Goal: Task Accomplishment & Management: Use online tool/utility

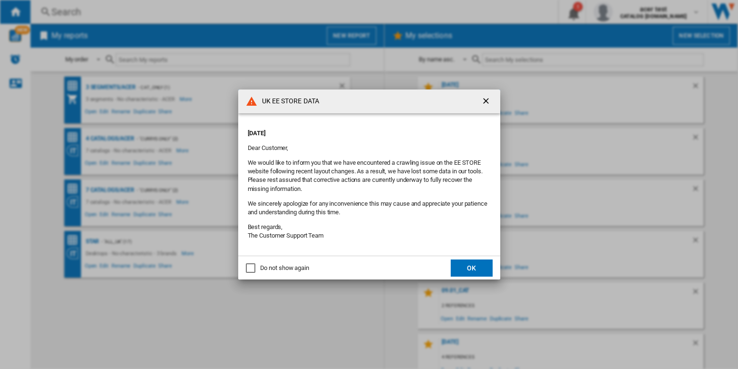
click at [483, 104] on ng-md-icon "getI18NText('BUTTONS.CLOSE_DIALOG')" at bounding box center [486, 101] width 11 height 11
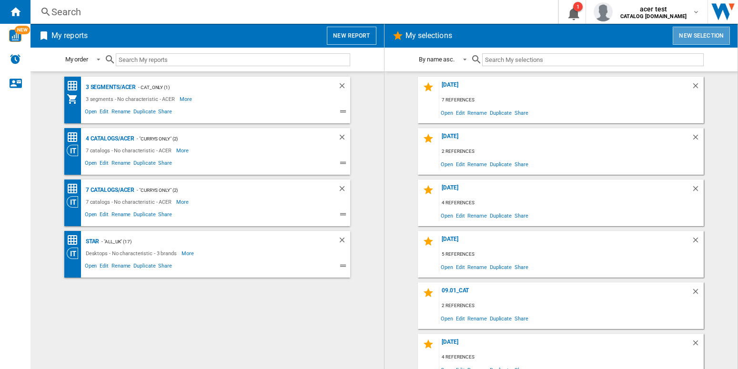
click at [700, 34] on button "New selection" at bounding box center [700, 36] width 57 height 18
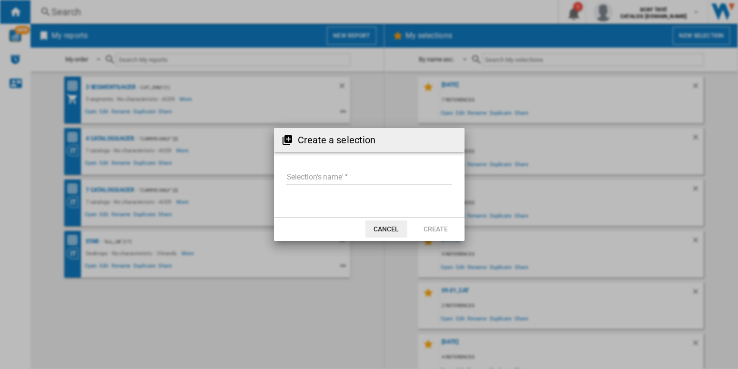
click at [329, 175] on input "Selection's name'" at bounding box center [369, 177] width 166 height 14
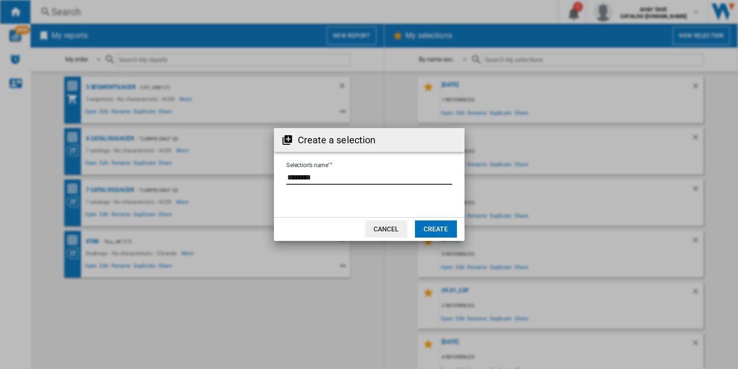
type input "********"
click at [448, 230] on button "Create" at bounding box center [436, 228] width 42 height 17
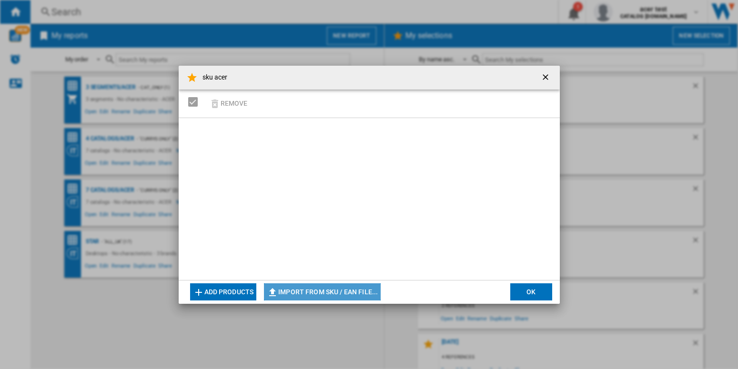
click at [345, 296] on button "Import from SKU / EAN file..." at bounding box center [322, 291] width 117 height 17
type input "**********"
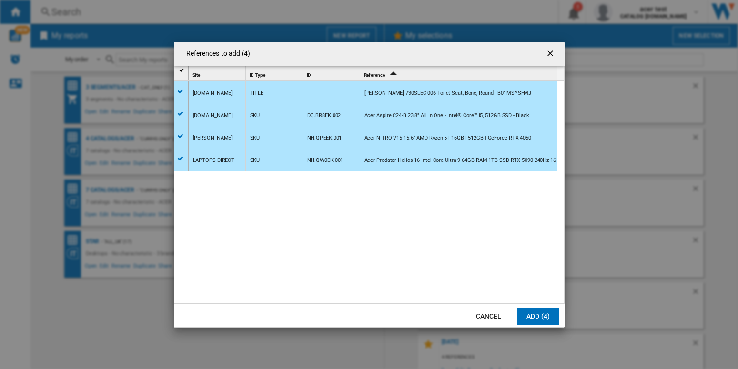
click at [551, 54] on ng-md-icon "getI18NText('BUTTONS.CLOSE_DIALOG')" at bounding box center [550, 54] width 11 height 11
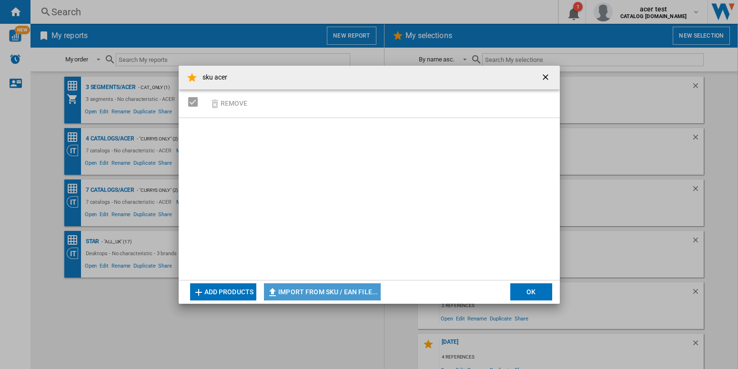
click at [314, 294] on button "Import from SKU / EAN file..." at bounding box center [322, 291] width 117 height 17
click at [546, 77] on ng-md-icon "getI18NText('BUTTONS.CLOSE_DIALOG')" at bounding box center [545, 77] width 11 height 11
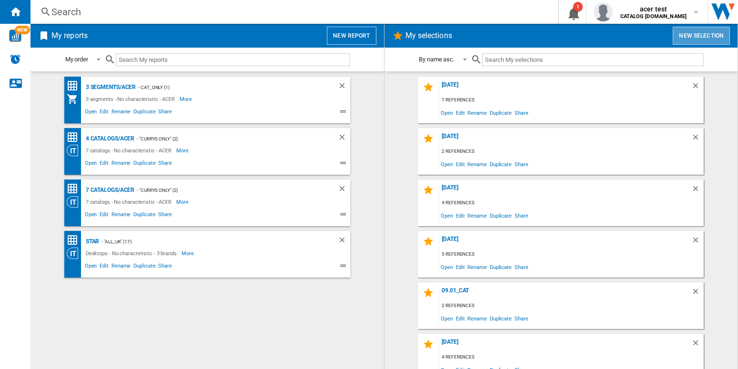
click at [697, 35] on button "New selection" at bounding box center [700, 36] width 57 height 18
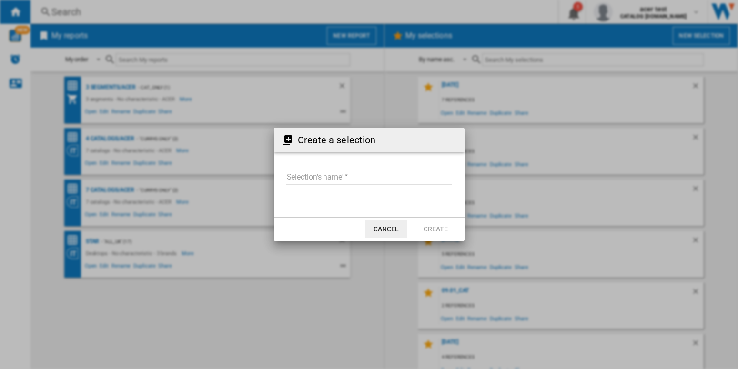
click at [322, 179] on input "Selection's name'" at bounding box center [369, 177] width 166 height 14
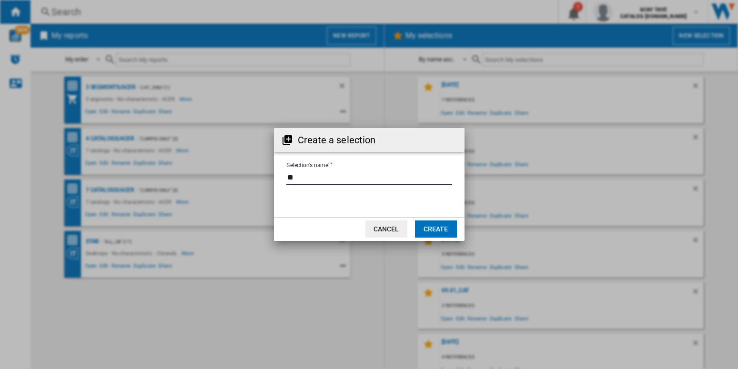
type input "*"
type input "**********"
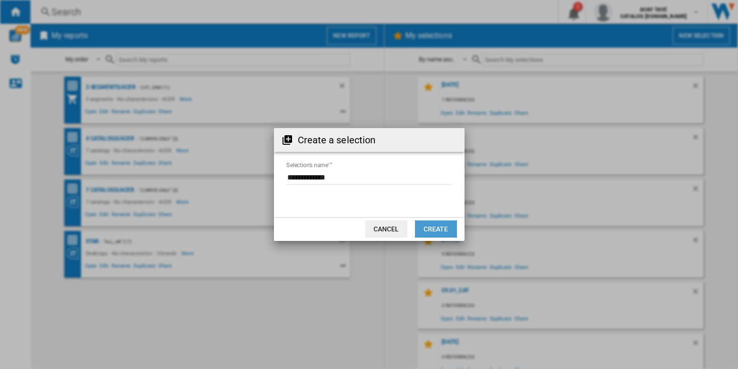
click at [446, 225] on button "Create" at bounding box center [436, 228] width 42 height 17
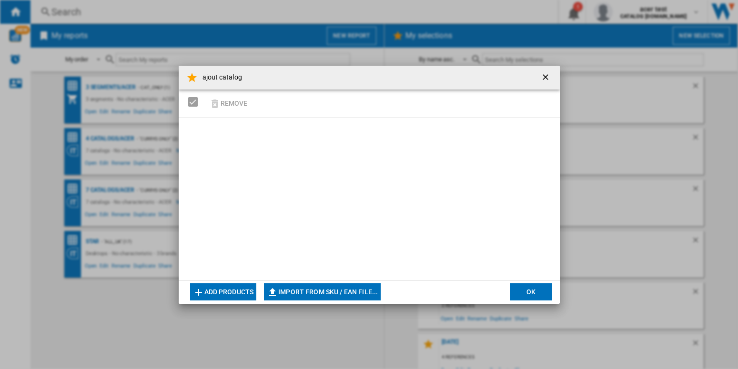
click at [344, 291] on button "Import from SKU / EAN file..." at bounding box center [322, 291] width 117 height 17
type input "**********"
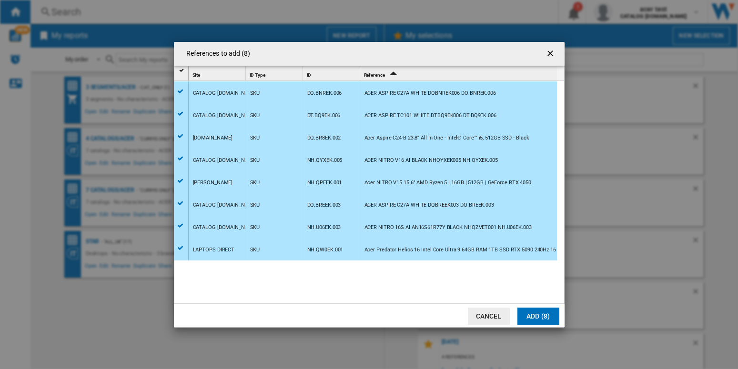
click at [527, 314] on button "Add (8)" at bounding box center [538, 316] width 42 height 17
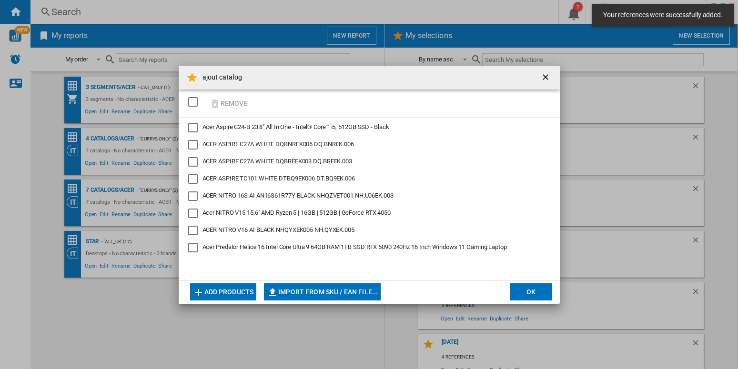
click at [524, 292] on button "OK" at bounding box center [531, 291] width 42 height 17
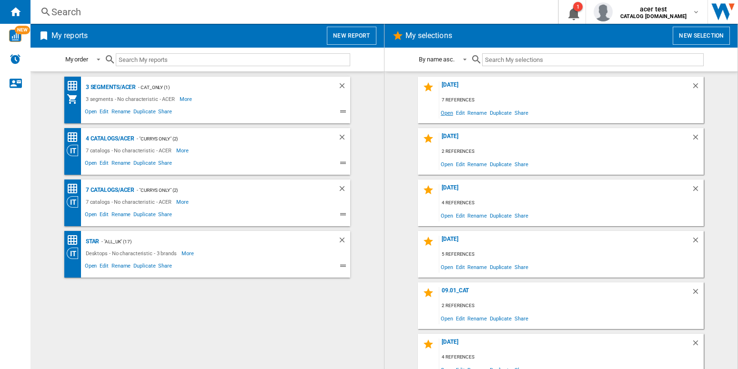
click at [443, 114] on span "Open" at bounding box center [446, 112] width 15 height 13
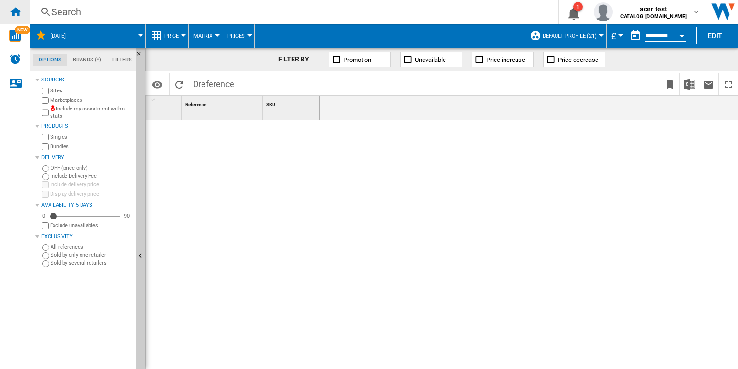
click at [16, 14] on ng-md-icon "Home" at bounding box center [15, 11] width 11 height 11
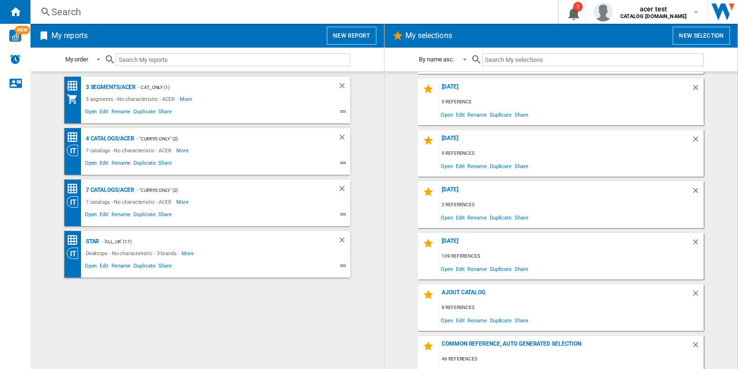
scroll to position [336, 0]
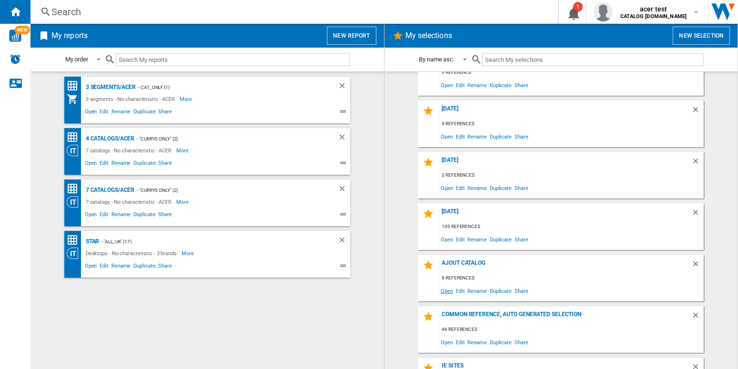
click at [439, 292] on span "Open" at bounding box center [446, 290] width 15 height 13
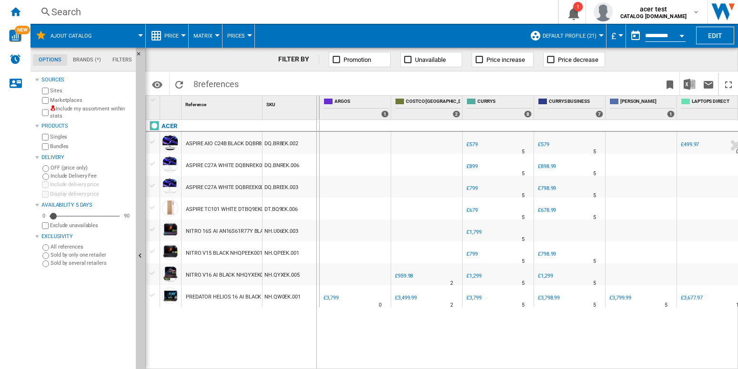
drag, startPoint x: 260, startPoint y: 102, endPoint x: 316, endPoint y: 110, distance: 56.2
click at [316, 110] on div "1 Reference 1 SKU 1" at bounding box center [233, 108] width 174 height 24
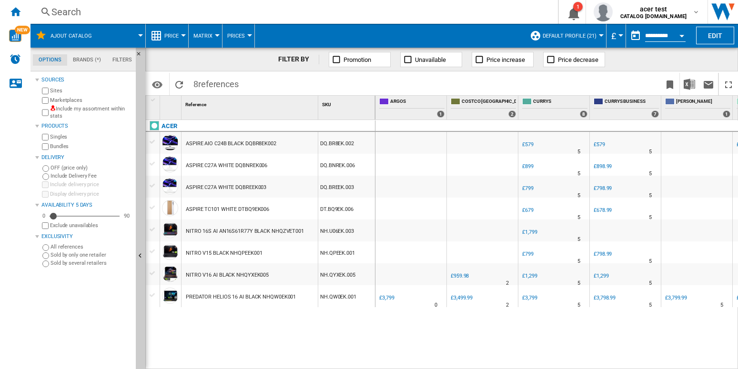
click at [68, 108] on label "Include my assortment within stats" at bounding box center [91, 112] width 82 height 15
